Goal: Transaction & Acquisition: Purchase product/service

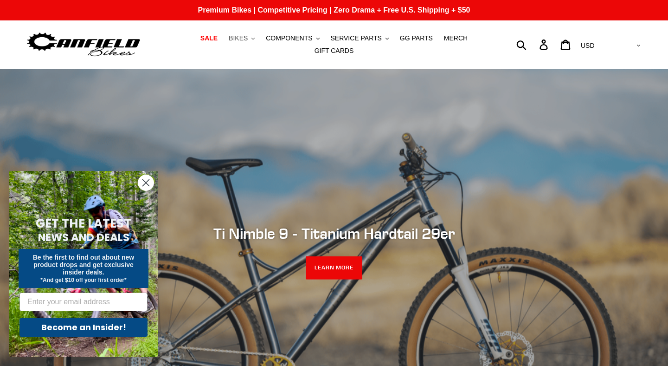
click at [246, 36] on span "BIKES" at bounding box center [238, 38] width 19 height 8
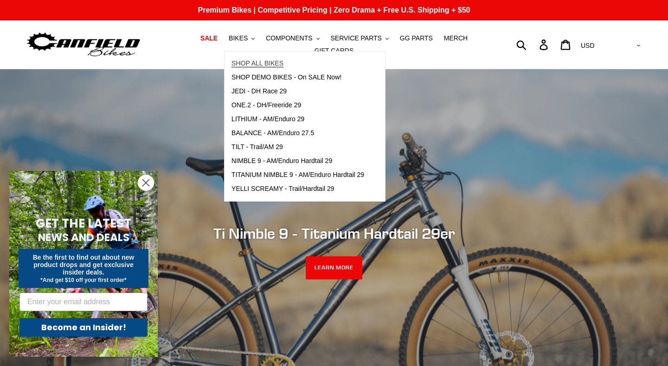
click at [251, 61] on span "SHOP ALL BIKES" at bounding box center [258, 63] width 52 height 8
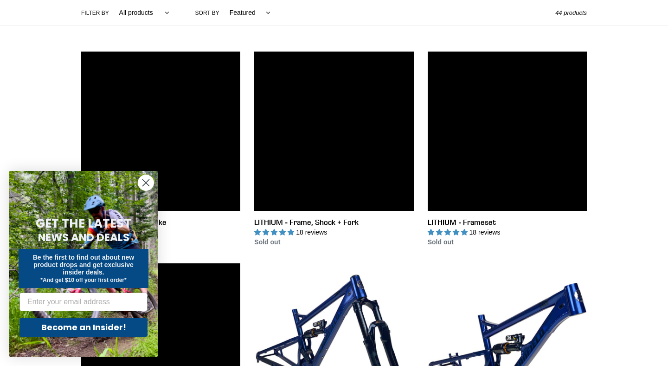
scroll to position [226, 0]
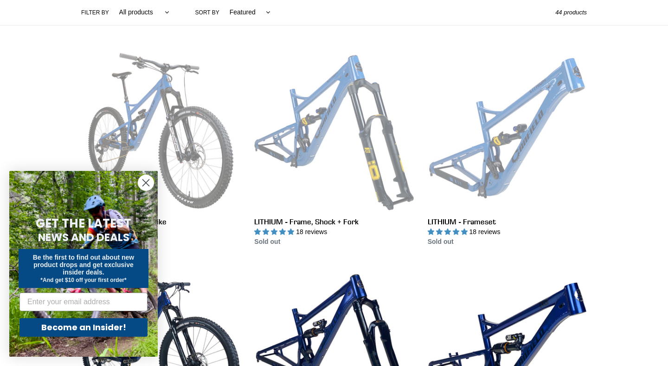
click at [147, 182] on circle "Close dialog" at bounding box center [145, 182] width 15 height 15
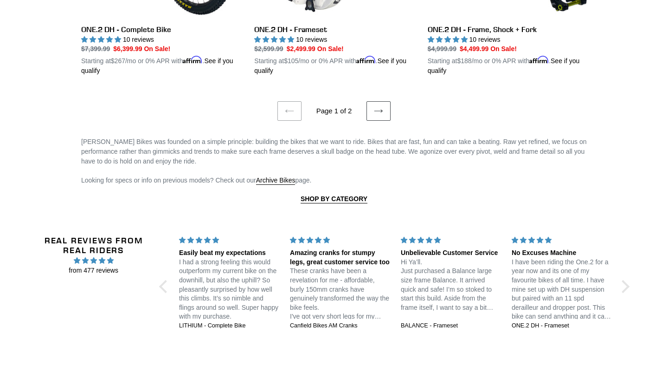
scroll to position [2086, 0]
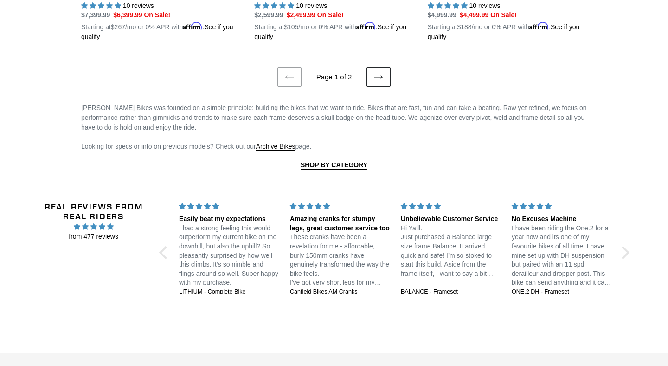
click at [381, 74] on icon at bounding box center [378, 76] width 9 height 9
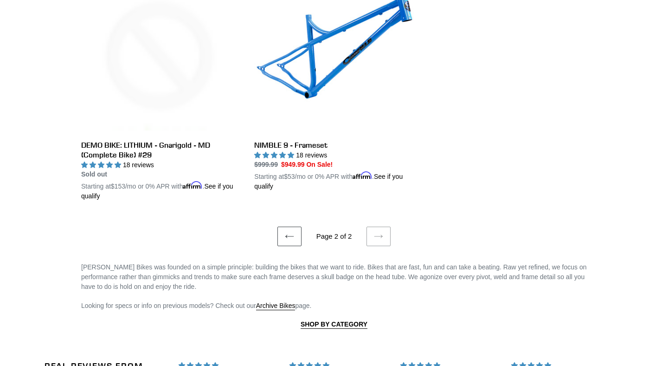
scroll to position [1880, 0]
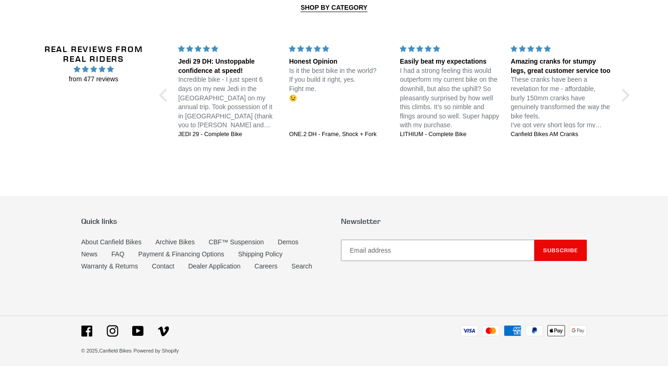
scroll to position [2243, 0]
